Goal: Communication & Community: Answer question/provide support

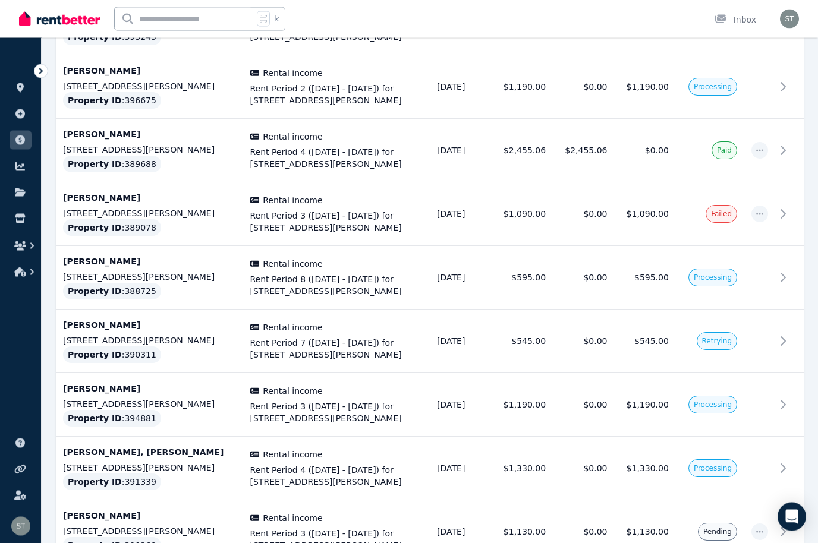
scroll to position [1920, 0]
click at [757, 213] on icon "button" at bounding box center [759, 214] width 7 height 2
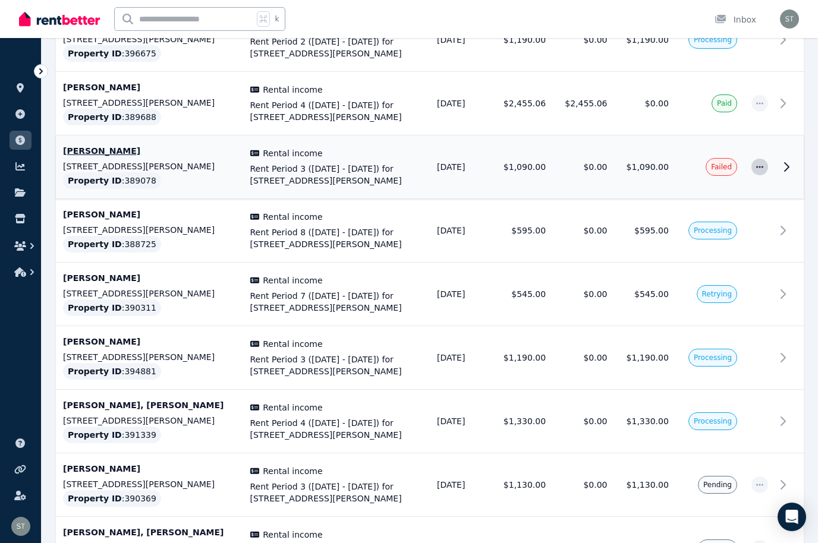
scroll to position [1962, 0]
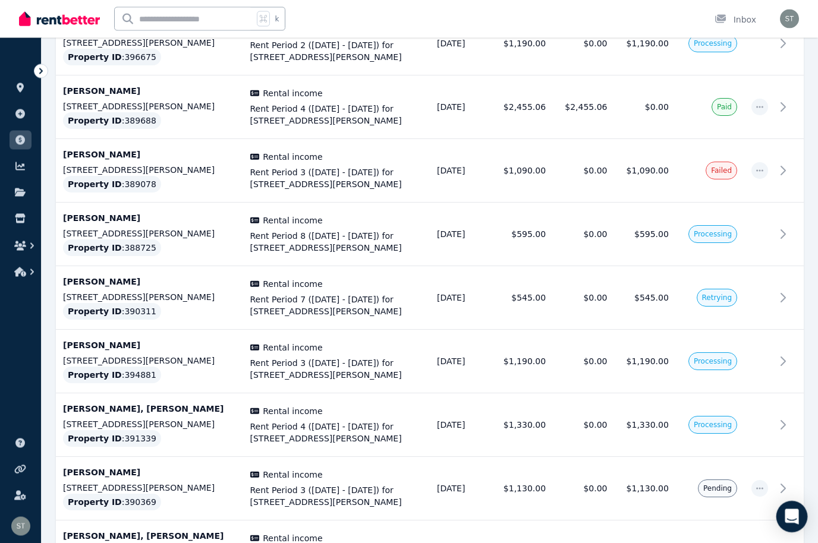
click at [793, 510] on div "Open Intercom Messenger" at bounding box center [791, 516] width 31 height 31
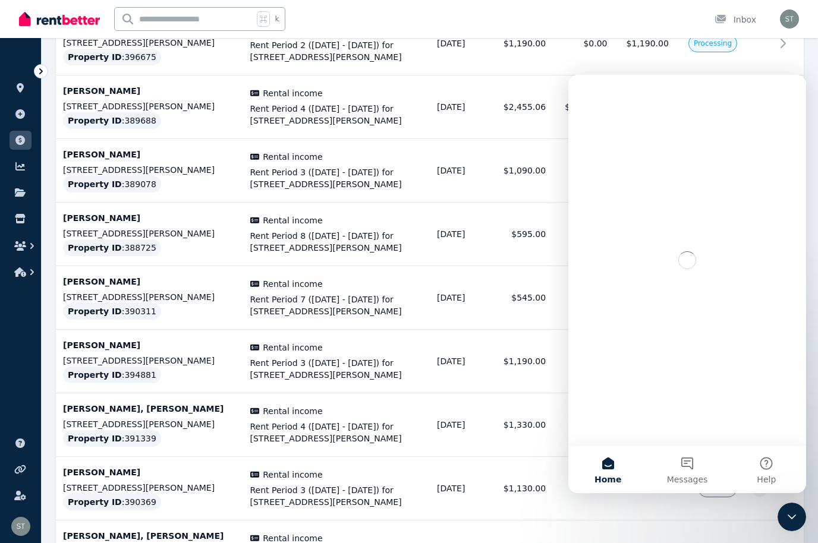
scroll to position [0, 0]
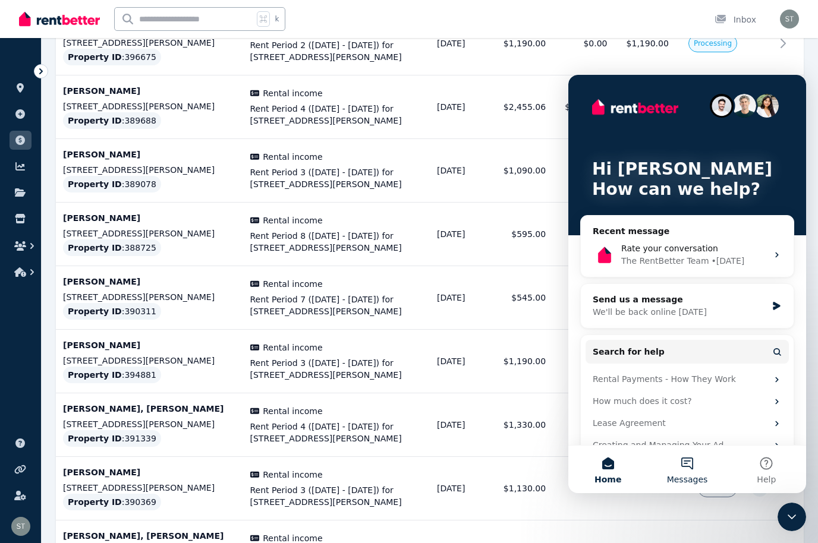
click at [693, 468] on button "Messages" at bounding box center [686, 470] width 79 height 48
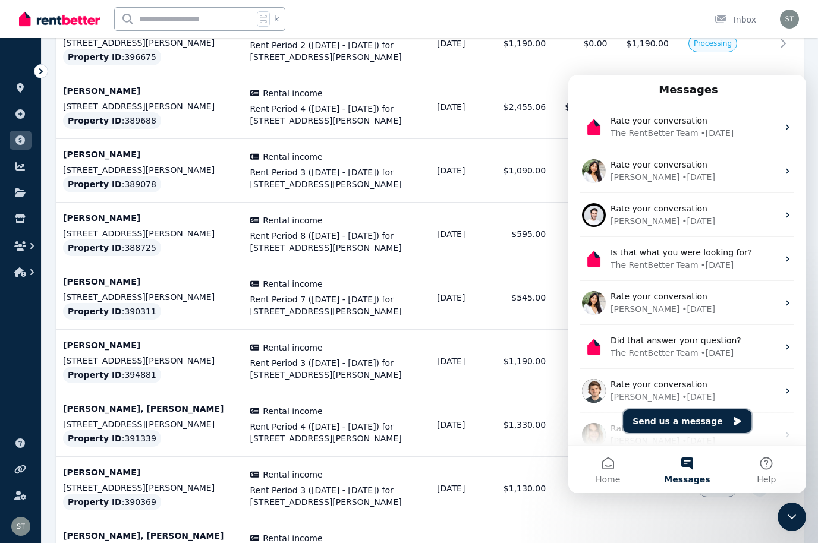
click at [692, 421] on button "Send us a message" at bounding box center [687, 421] width 128 height 24
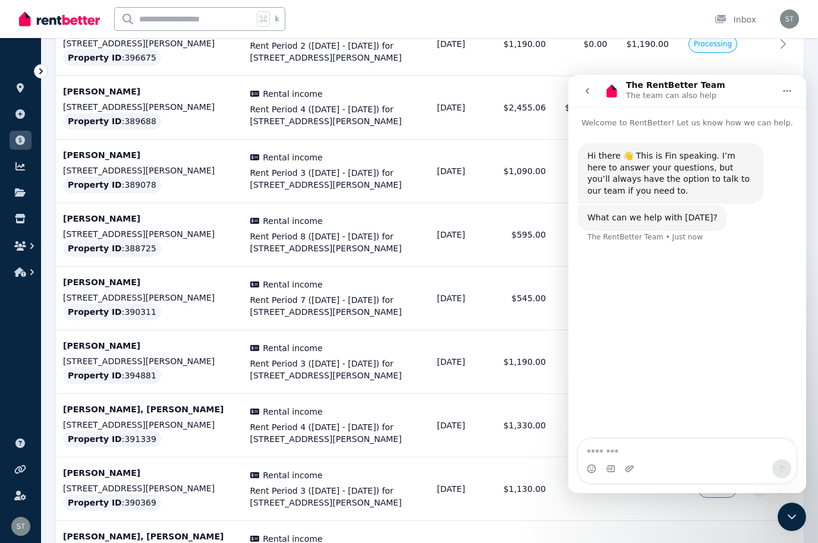
click at [668, 458] on textarea "Message…" at bounding box center [686, 449] width 217 height 20
type textarea "**********"
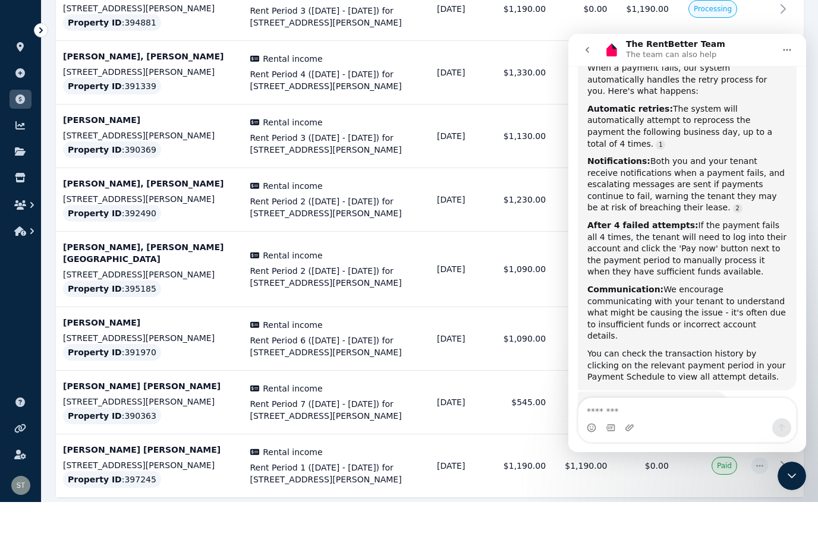
scroll to position [239, 0]
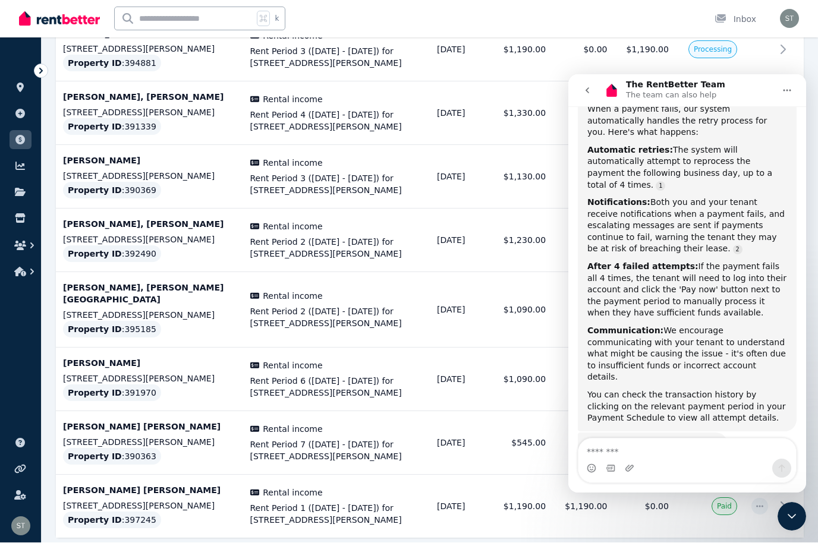
click at [791, 89] on icon "Home" at bounding box center [787, 91] width 10 height 10
click at [758, 325] on div "Communication: We encourage communicating with your tenant to understand what m…" at bounding box center [687, 354] width 200 height 58
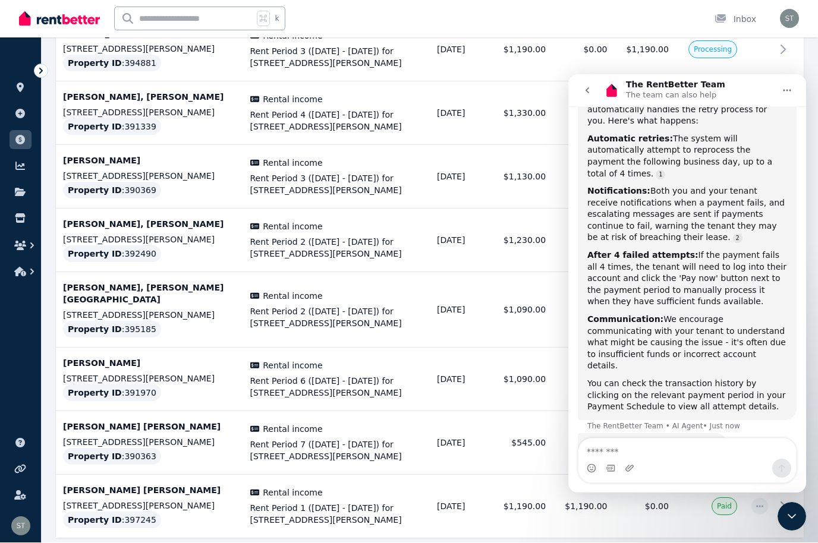
scroll to position [251, 0]
click at [790, 514] on icon "Close Intercom Messenger" at bounding box center [791, 516] width 14 height 14
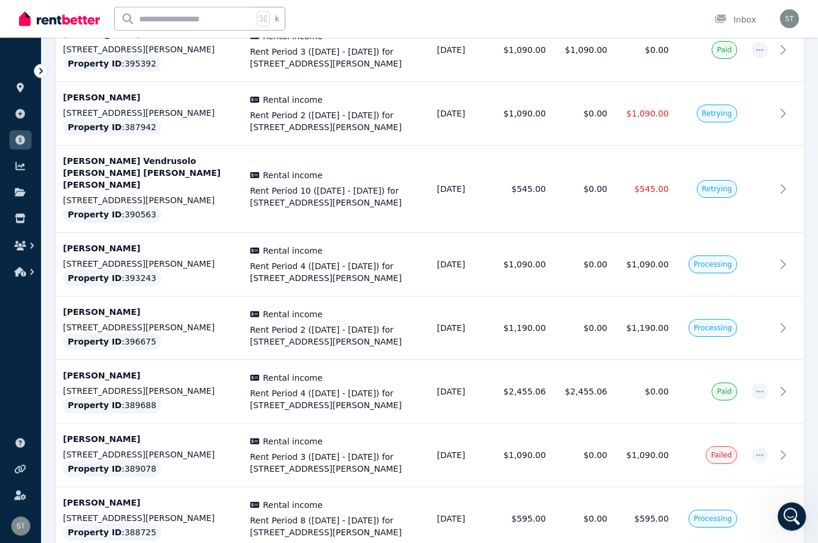
scroll to position [1678, 0]
click at [759, 451] on icon "button" at bounding box center [760, 455] width 10 height 8
click at [729, 480] on span "Resend tenant bill" at bounding box center [720, 487] width 76 height 14
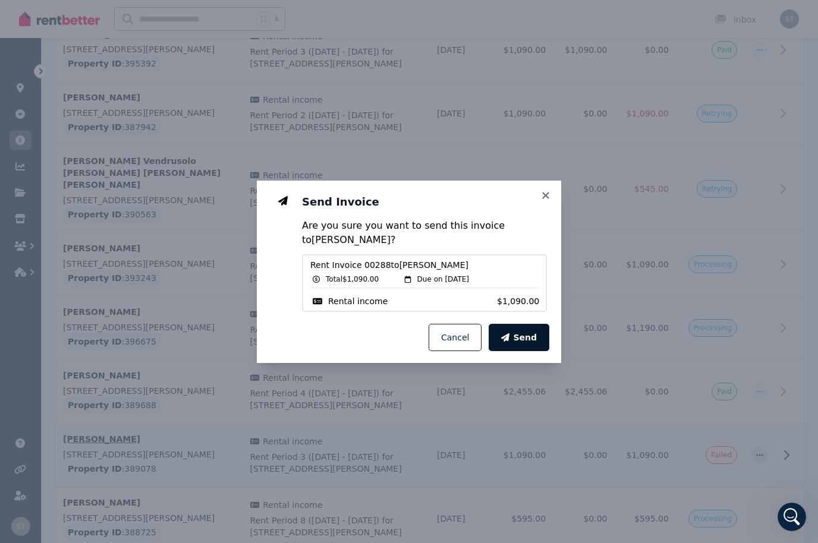
click at [527, 334] on span "Send" at bounding box center [525, 338] width 24 height 12
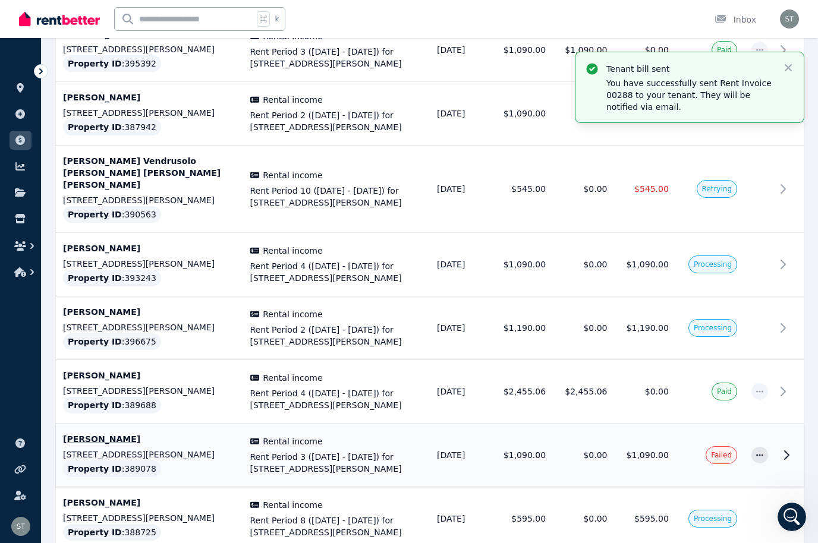
scroll to position [2, 0]
click at [704, 424] on td "Failed" at bounding box center [710, 456] width 68 height 64
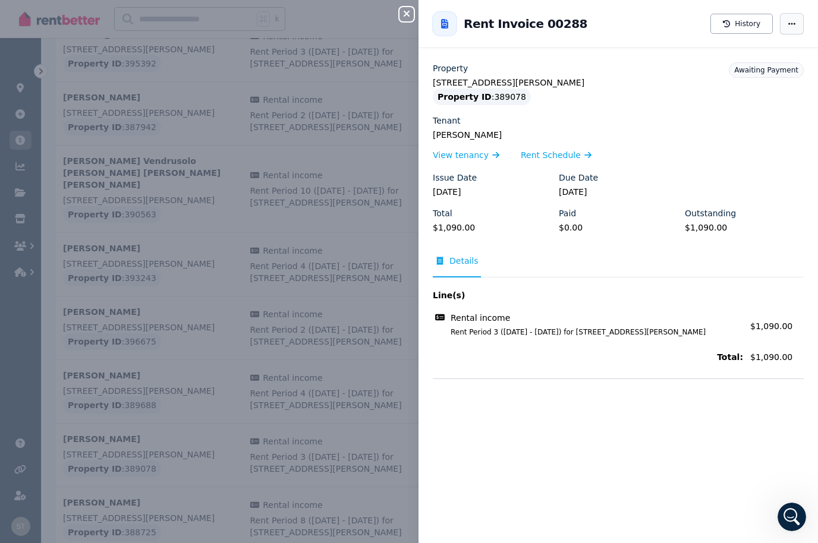
click at [800, 21] on span "button" at bounding box center [792, 23] width 24 height 21
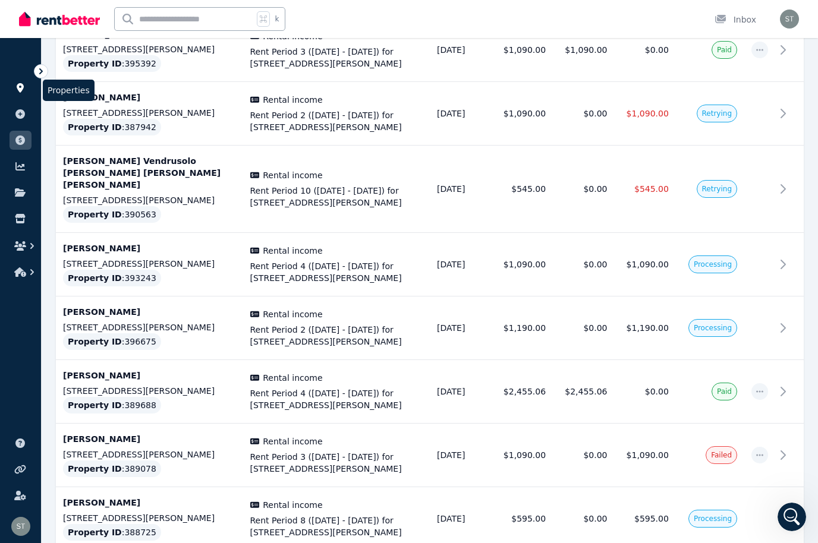
click at [26, 89] on icon at bounding box center [20, 88] width 12 height 10
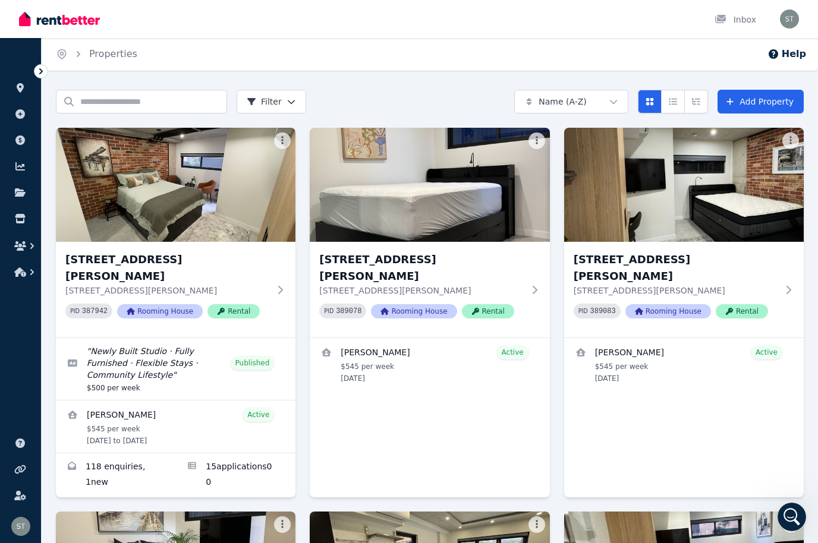
click at [793, 511] on icon "Open Intercom Messenger" at bounding box center [792, 517] width 20 height 20
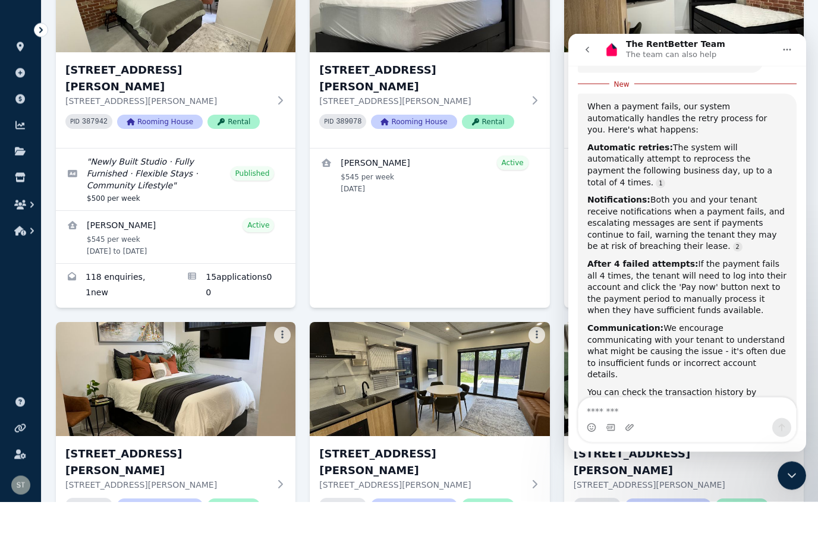
scroll to position [153, 0]
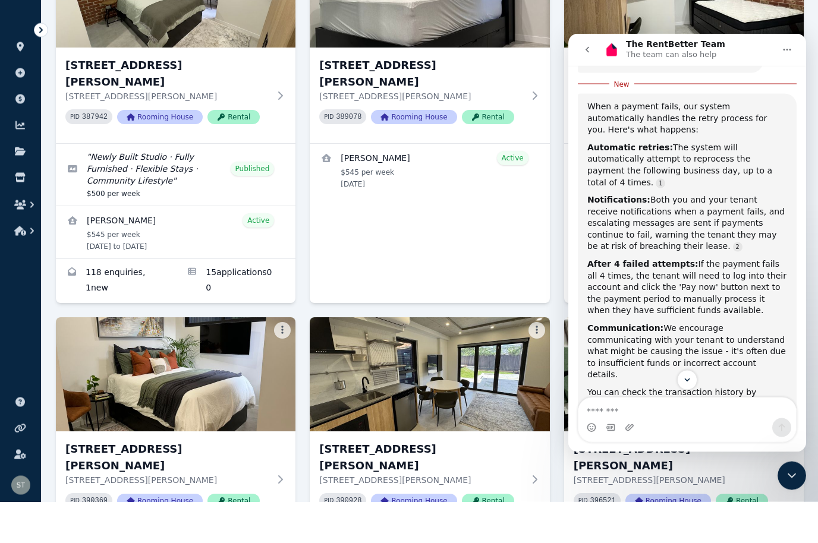
click at [791, 481] on icon "Close Intercom Messenger" at bounding box center [791, 475] width 14 height 14
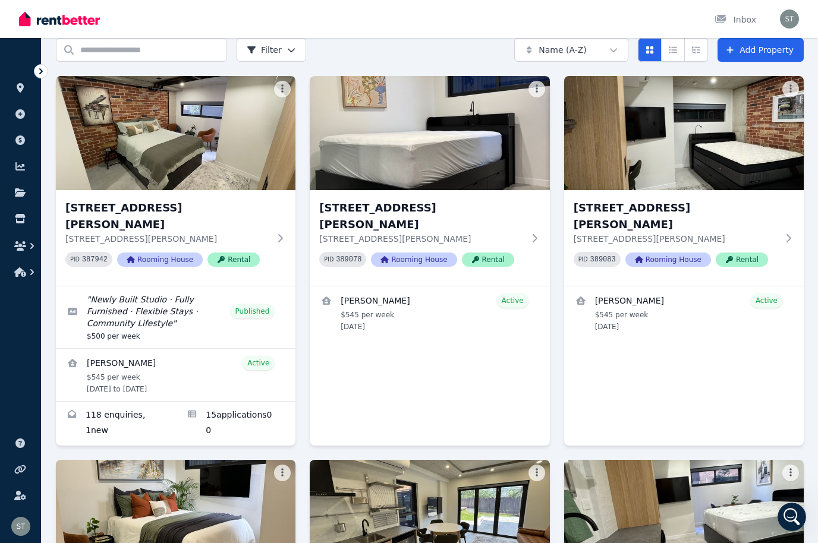
scroll to position [0, 0]
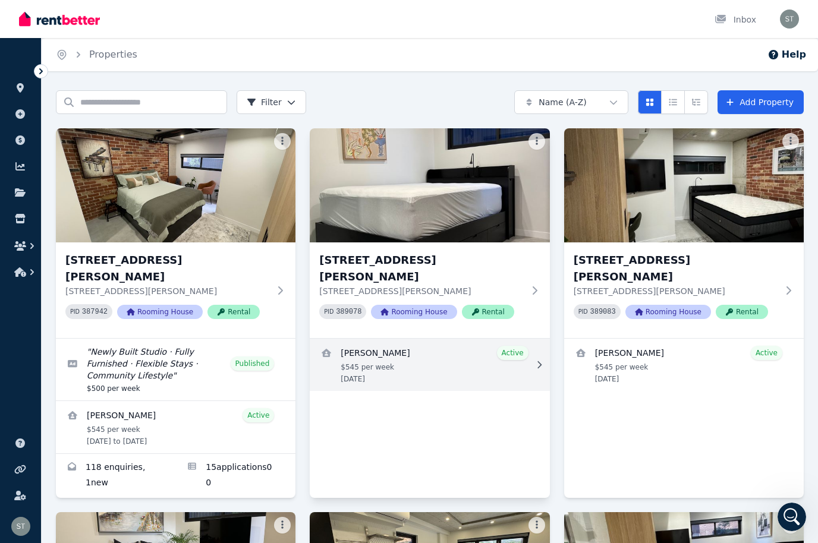
click at [425, 341] on link "View details for Andreea Maria Popescu" at bounding box center [429, 365] width 239 height 52
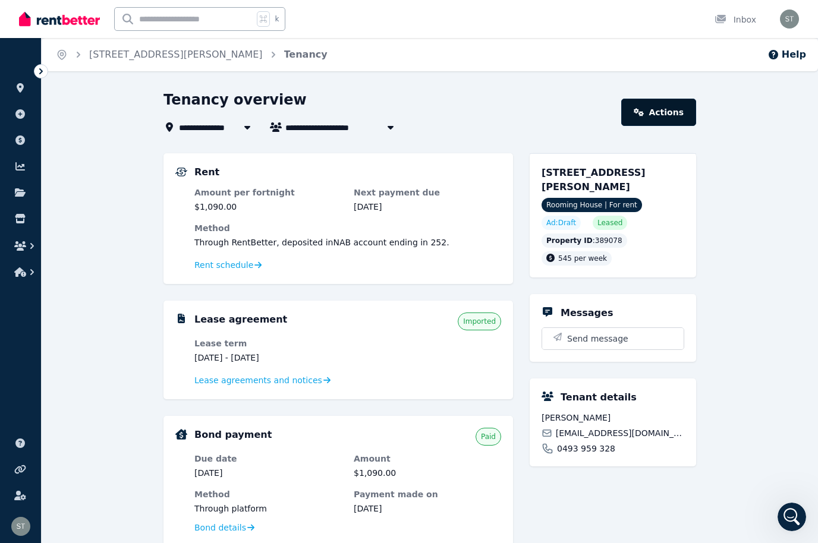
click at [670, 110] on link "Actions" at bounding box center [658, 112] width 75 height 27
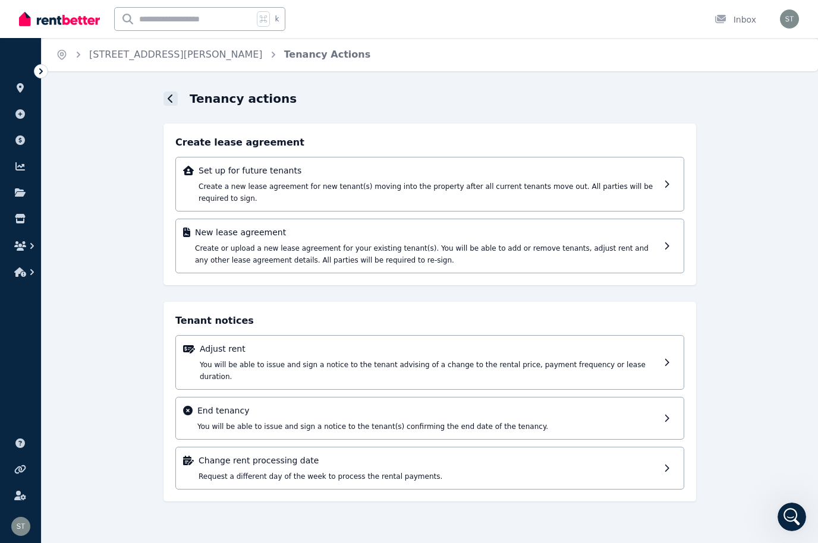
click at [173, 101] on icon at bounding box center [171, 99] width 6 height 10
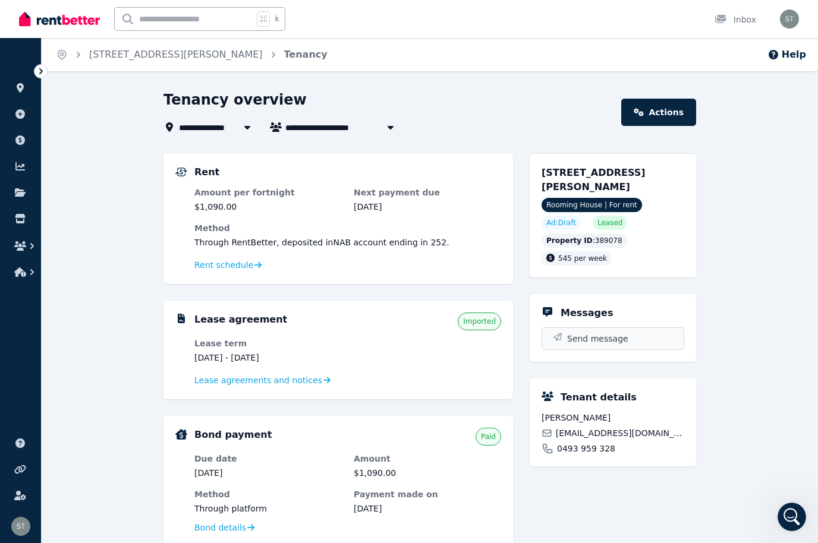
click at [626, 341] on button "Send message" at bounding box center [612, 338] width 141 height 21
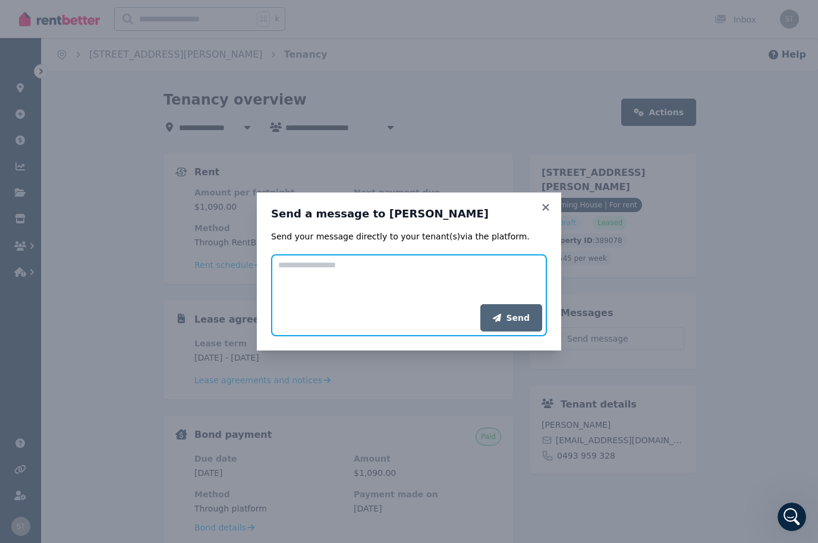
click at [333, 270] on textarea "Add your message" at bounding box center [409, 279] width 276 height 50
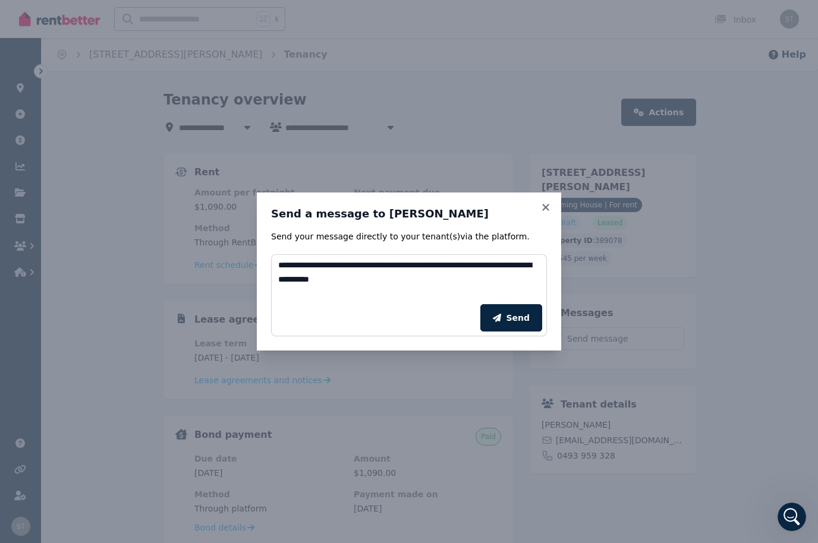
click at [796, 510] on div "Open Intercom Messenger" at bounding box center [791, 516] width 39 height 39
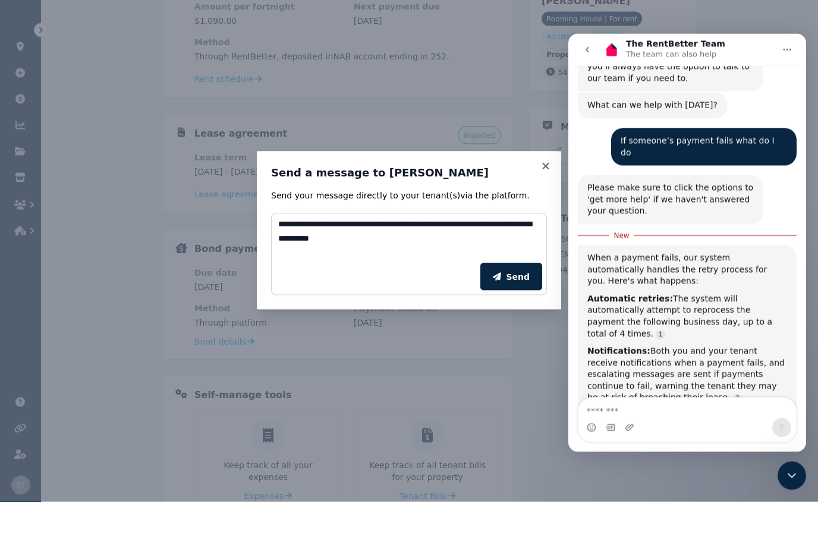
scroll to position [222, 0]
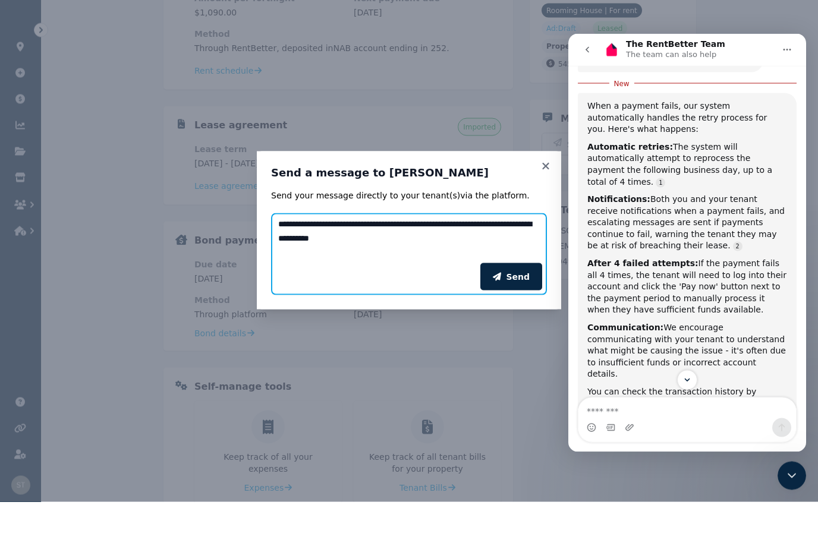
click at [469, 254] on textarea "**********" at bounding box center [409, 279] width 276 height 50
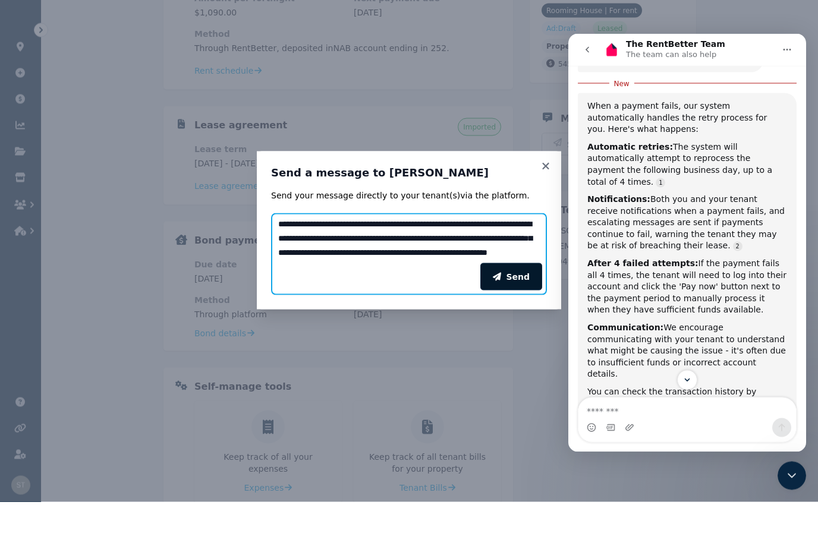
type textarea "**********"
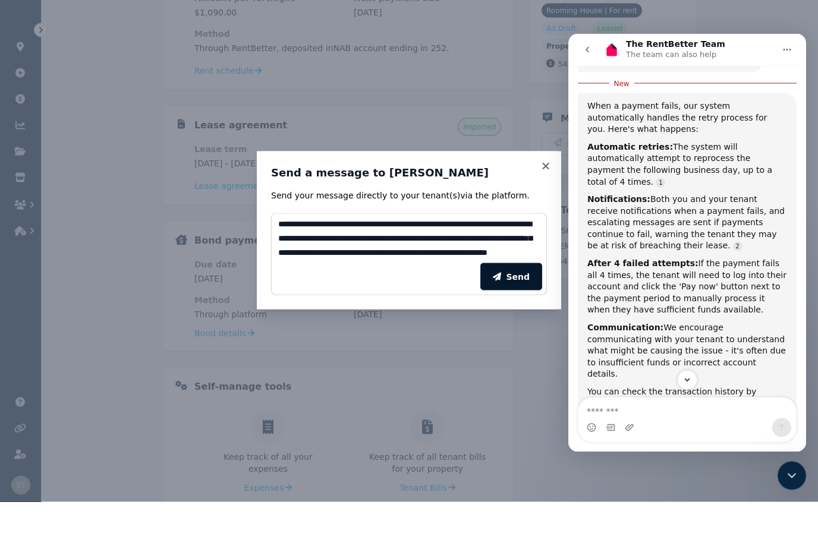
click at [524, 304] on button "Send" at bounding box center [511, 317] width 62 height 27
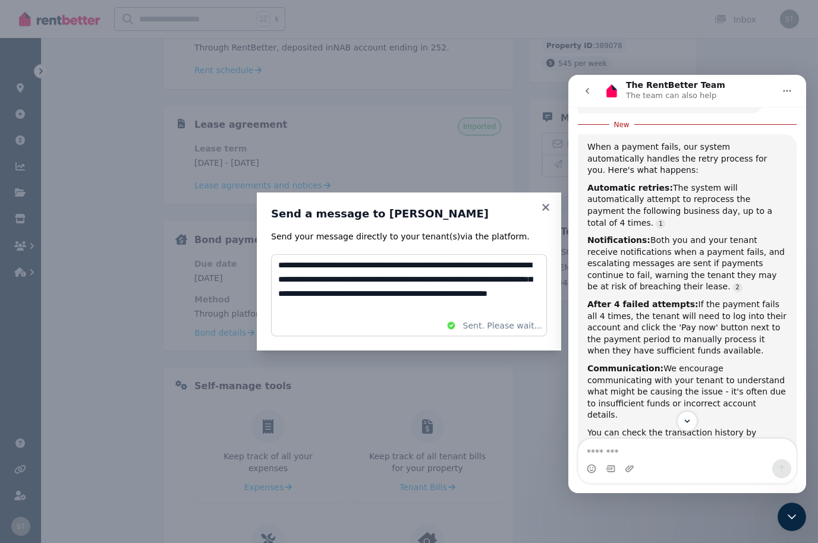
scroll to position [0, 0]
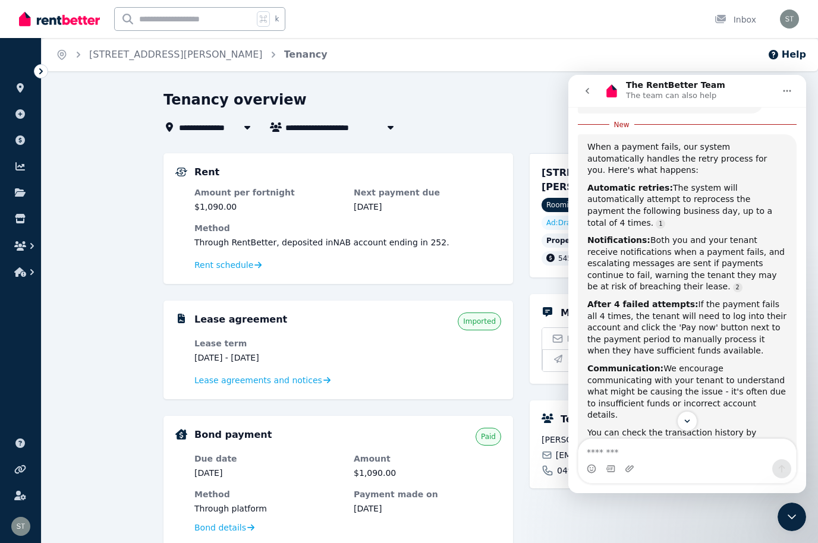
click at [785, 514] on icon "Close Intercom Messenger" at bounding box center [791, 517] width 14 height 14
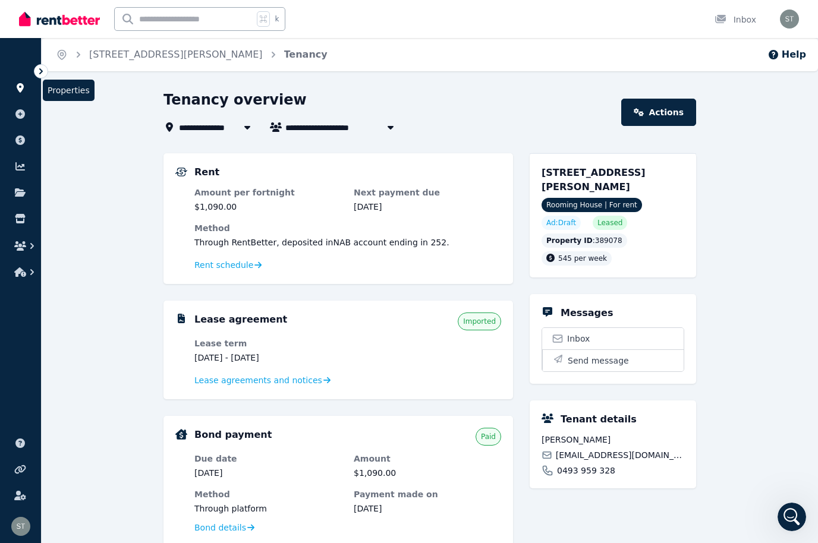
click at [21, 86] on icon at bounding box center [20, 88] width 7 height 10
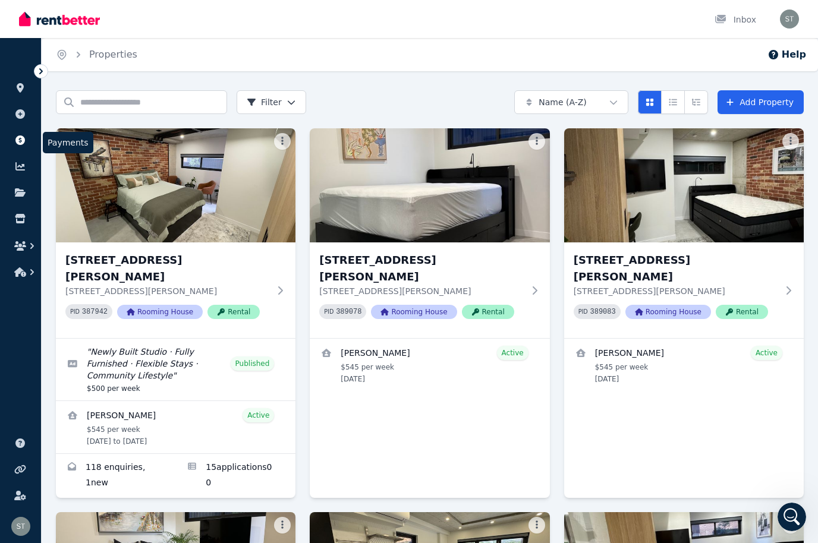
click at [27, 138] on link at bounding box center [21, 140] width 22 height 19
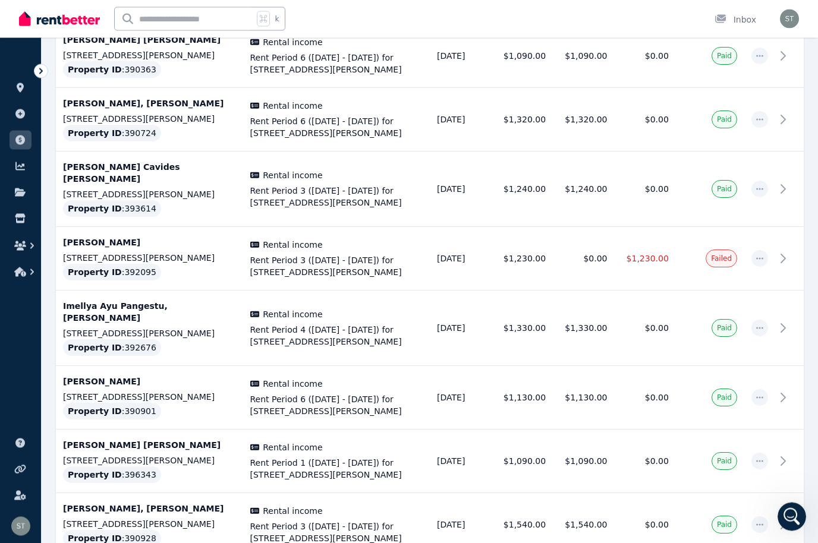
scroll to position [556, 0]
click at [762, 254] on icon "button" at bounding box center [760, 258] width 10 height 8
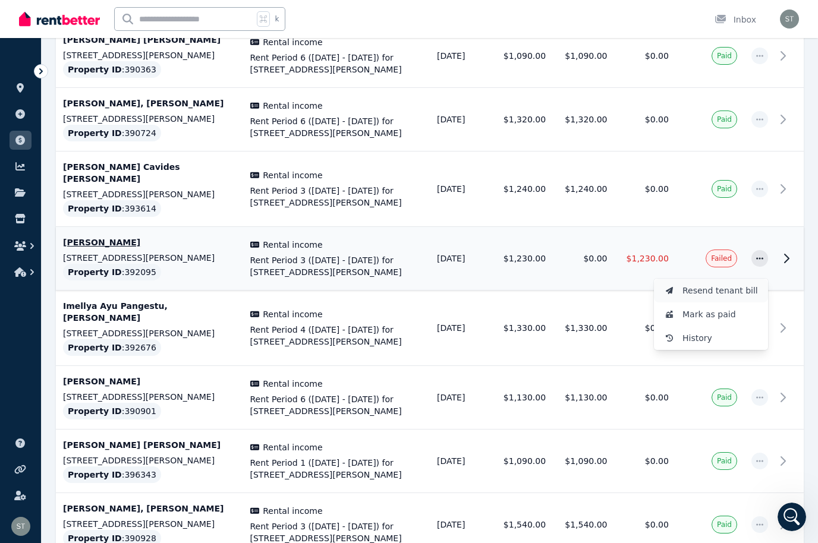
click at [706, 283] on span "Resend tenant bill" at bounding box center [720, 290] width 76 height 14
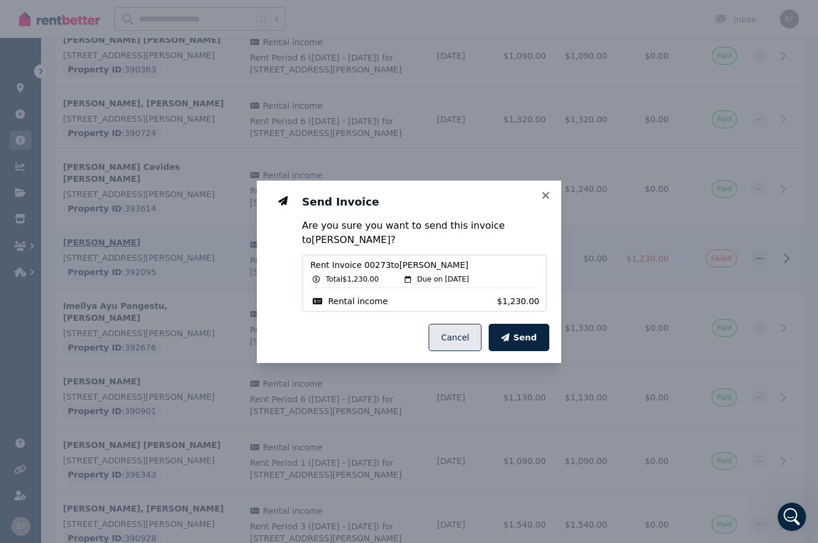
click at [449, 351] on button "Cancel" at bounding box center [454, 337] width 53 height 27
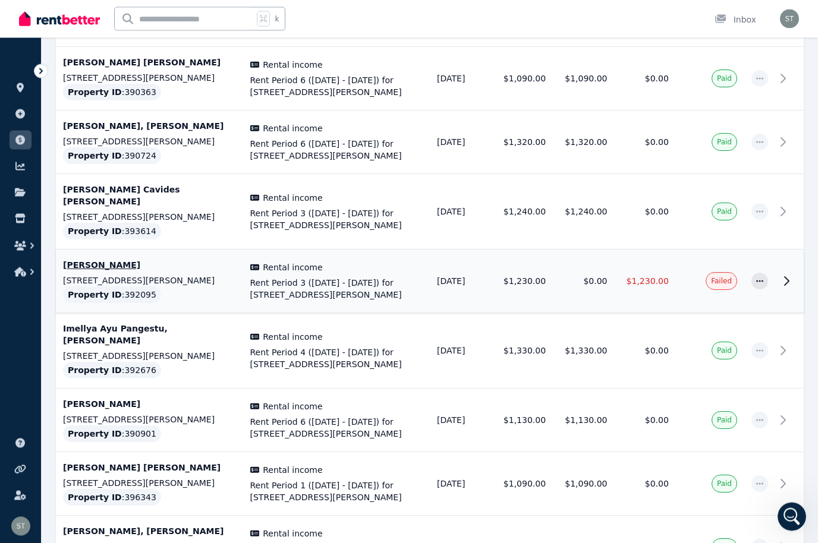
scroll to position [534, 0]
click at [122, 274] on p "[STREET_ADDRESS][PERSON_NAME]" at bounding box center [149, 280] width 173 height 12
click at [98, 259] on p "[PERSON_NAME]" at bounding box center [149, 265] width 173 height 12
click at [195, 274] on p "[STREET_ADDRESS][PERSON_NAME]" at bounding box center [149, 280] width 173 height 12
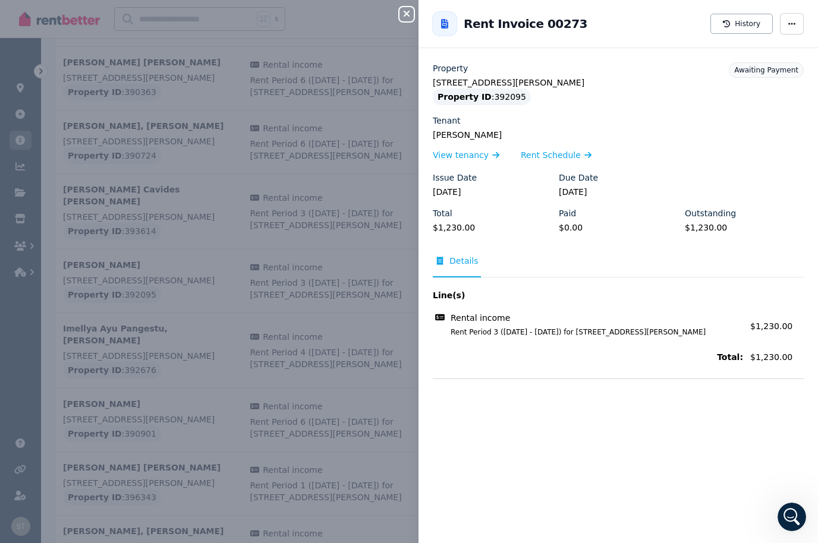
click at [464, 135] on legend "[PERSON_NAME]" at bounding box center [618, 135] width 371 height 12
click at [461, 157] on span "View tenancy" at bounding box center [461, 155] width 56 height 12
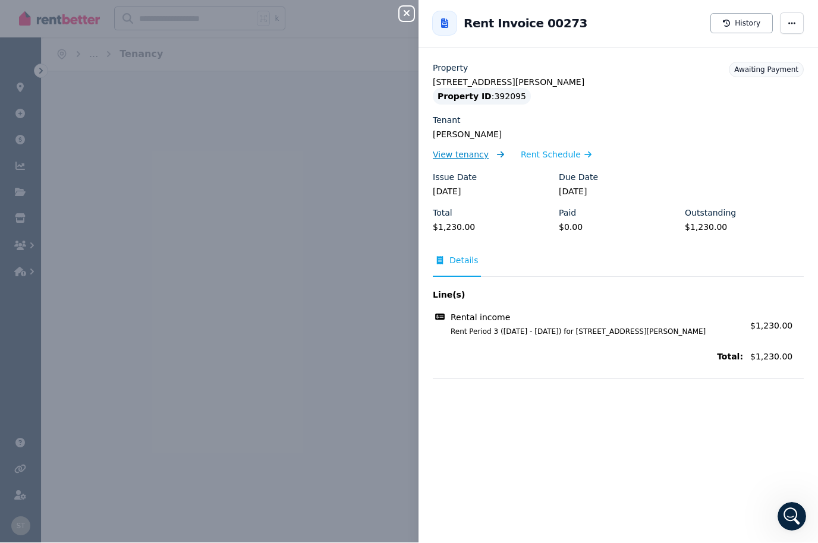
scroll to position [1, 0]
click at [460, 153] on span "View tenancy" at bounding box center [461, 155] width 56 height 12
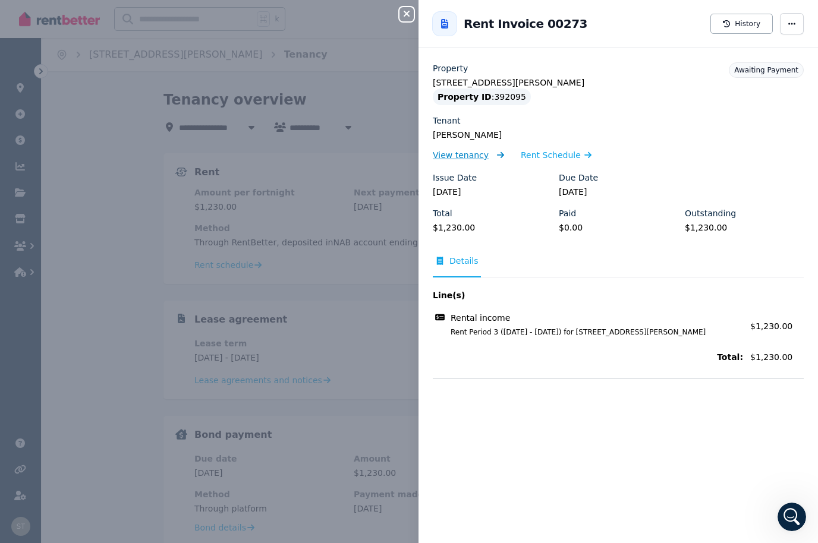
scroll to position [314, 0]
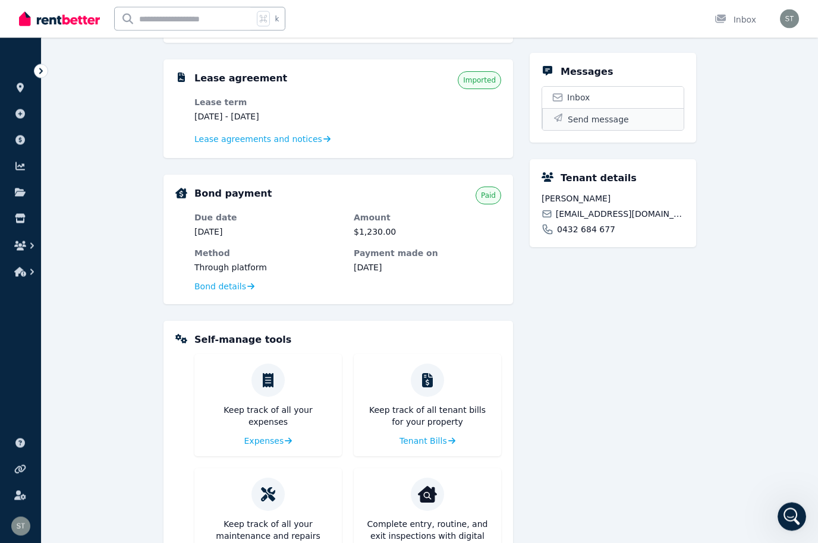
click at [595, 118] on span "Send message" at bounding box center [597, 120] width 61 height 12
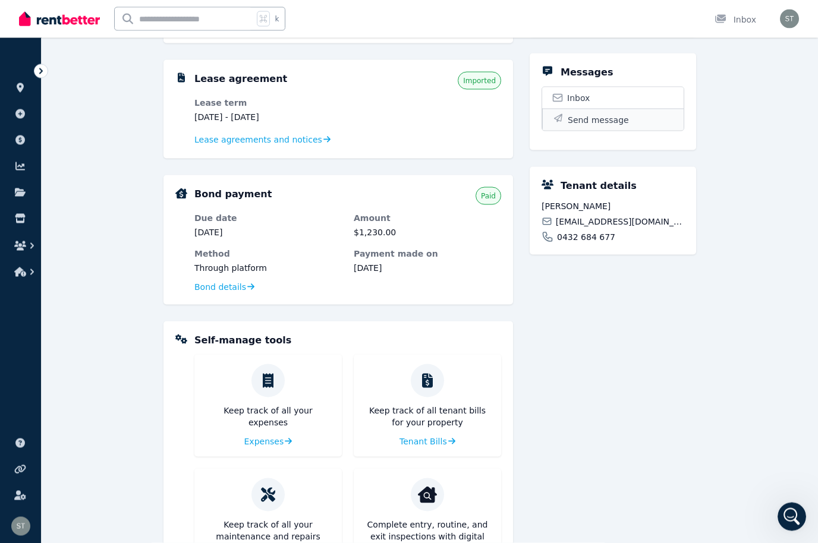
scroll to position [241, 0]
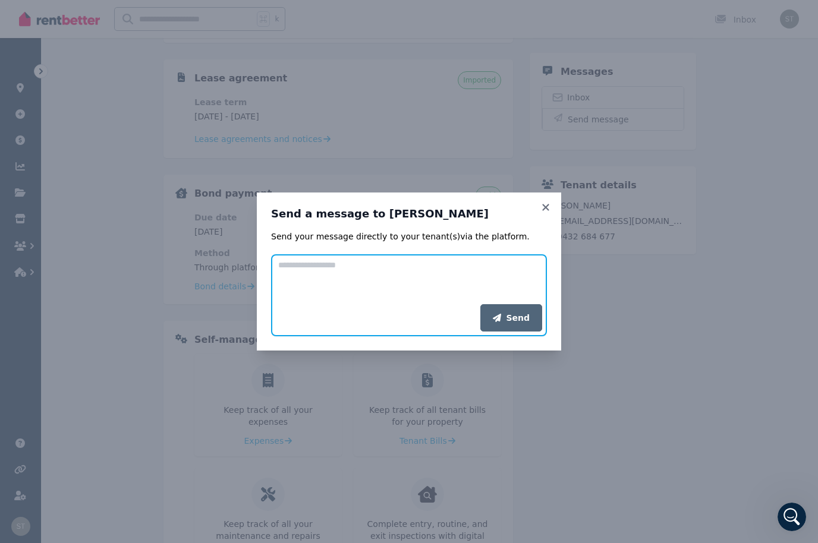
click at [387, 260] on textarea "Add your message" at bounding box center [409, 279] width 276 height 50
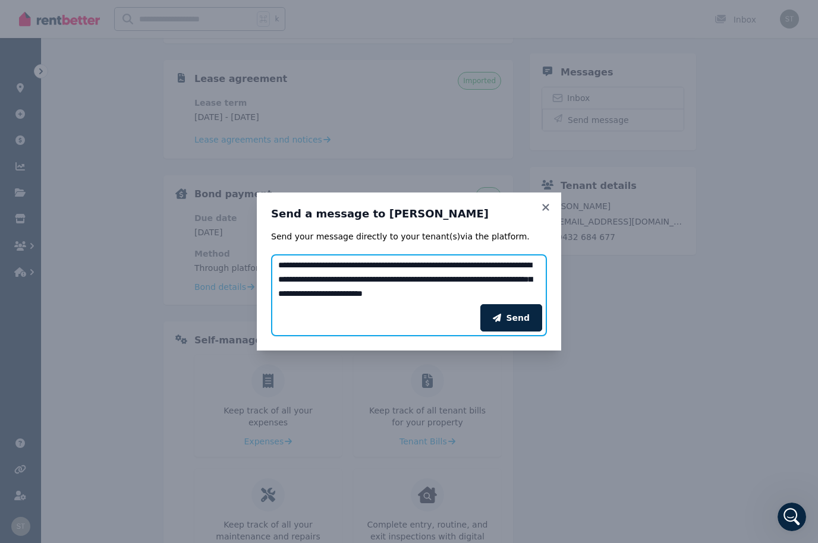
scroll to position [10, 0]
type textarea "**********"
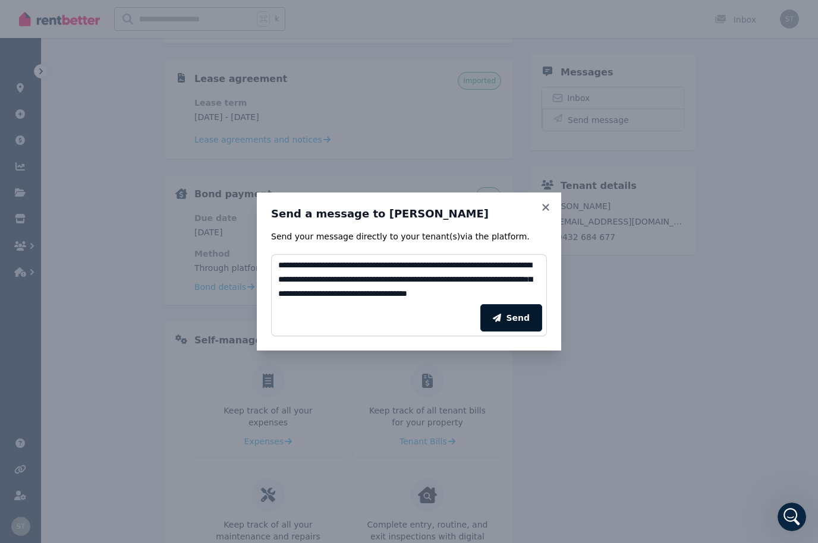
click at [518, 317] on button "Send" at bounding box center [511, 317] width 62 height 27
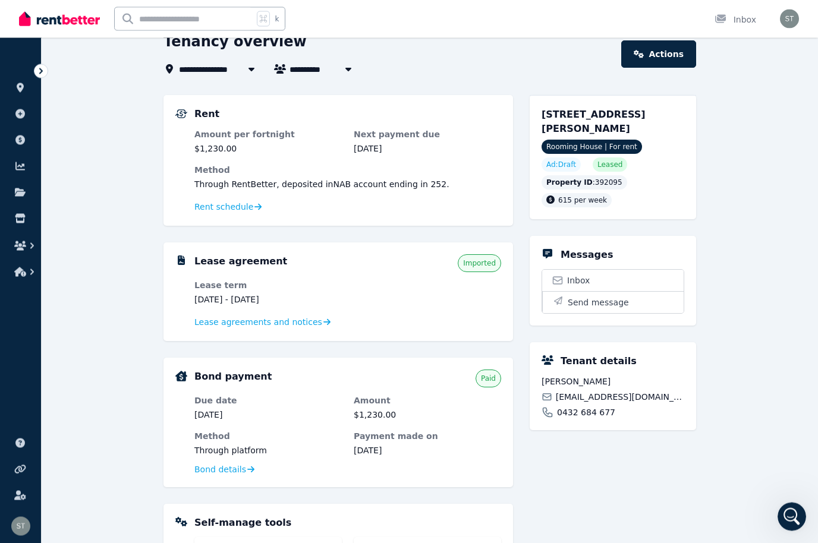
scroll to position [0, 0]
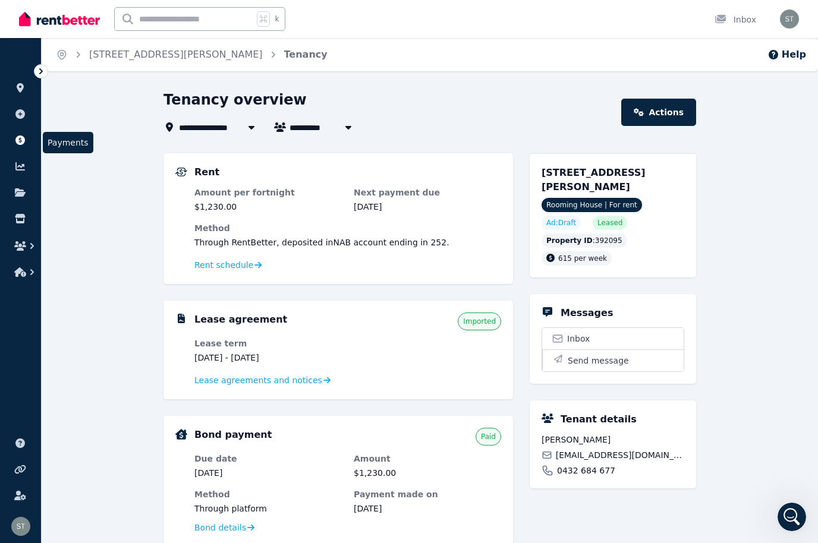
click at [24, 144] on icon at bounding box center [20, 140] width 12 height 10
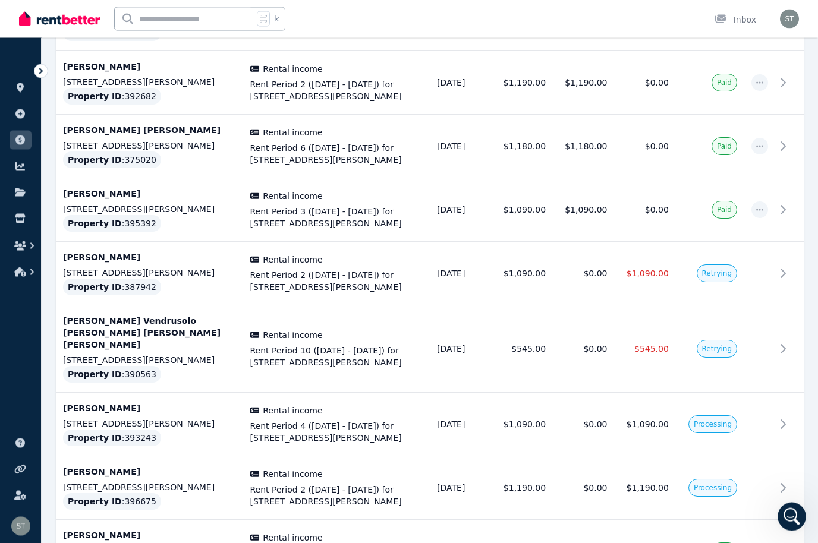
scroll to position [1519, 0]
click at [776, 241] on td at bounding box center [789, 273] width 29 height 64
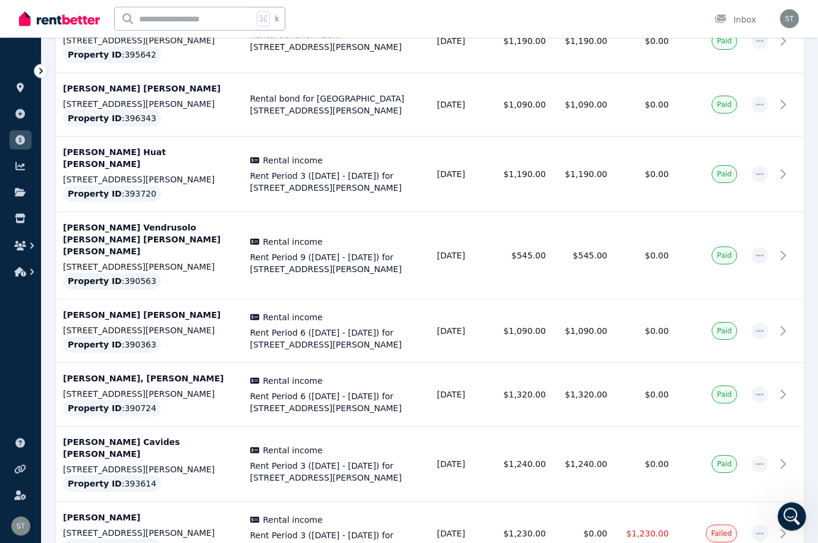
scroll to position [281, 0]
click at [762, 390] on icon "button" at bounding box center [760, 394] width 10 height 8
click at [762, 393] on icon "button" at bounding box center [759, 394] width 7 height 2
click at [793, 387] on icon at bounding box center [786, 394] width 14 height 14
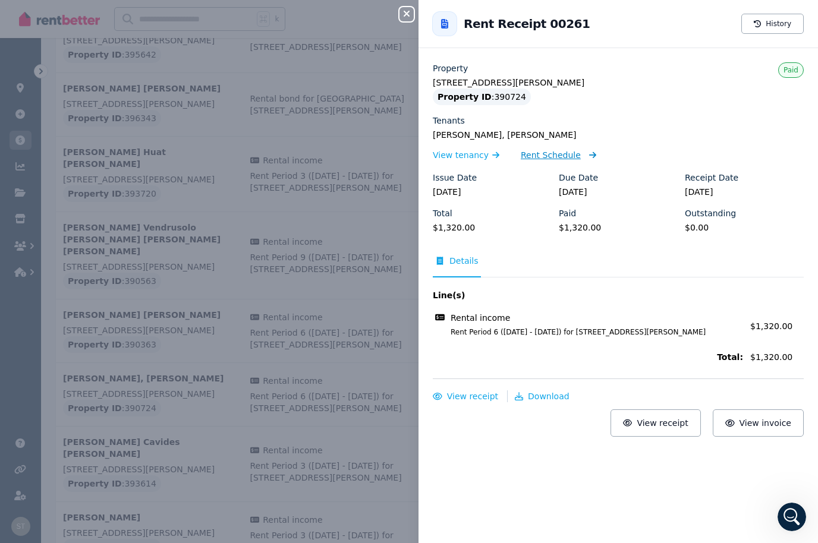
click at [566, 155] on span "Rent Schedule" at bounding box center [550, 155] width 60 height 12
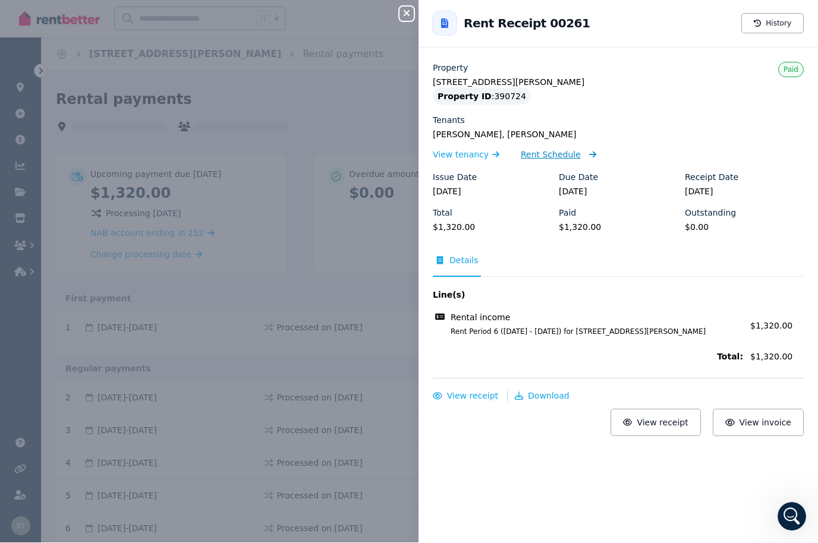
scroll to position [1, 0]
click at [407, 8] on button "Close panel" at bounding box center [406, 14] width 14 height 14
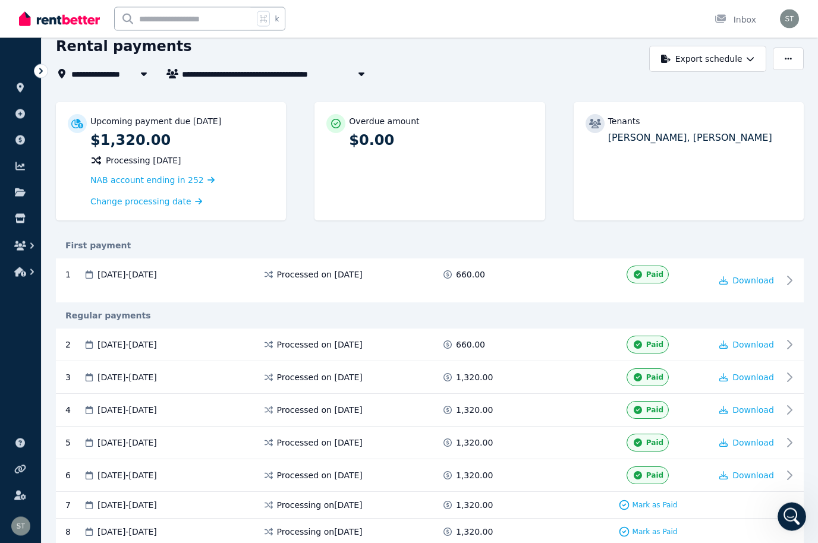
scroll to position [0, 0]
